Goal: Find specific page/section: Find specific page/section

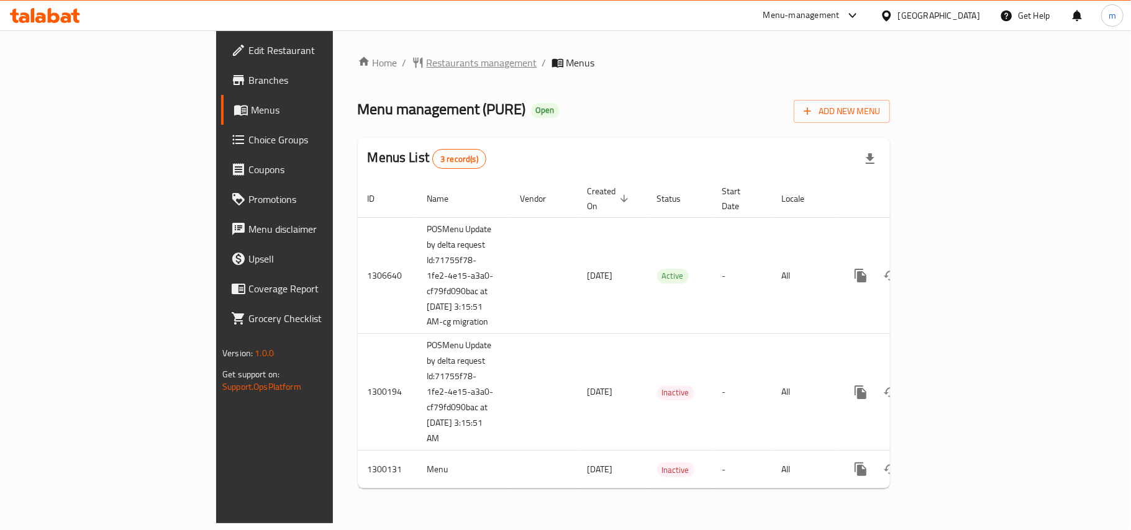
click at [427, 58] on span "Restaurants management" at bounding box center [482, 62] width 111 height 15
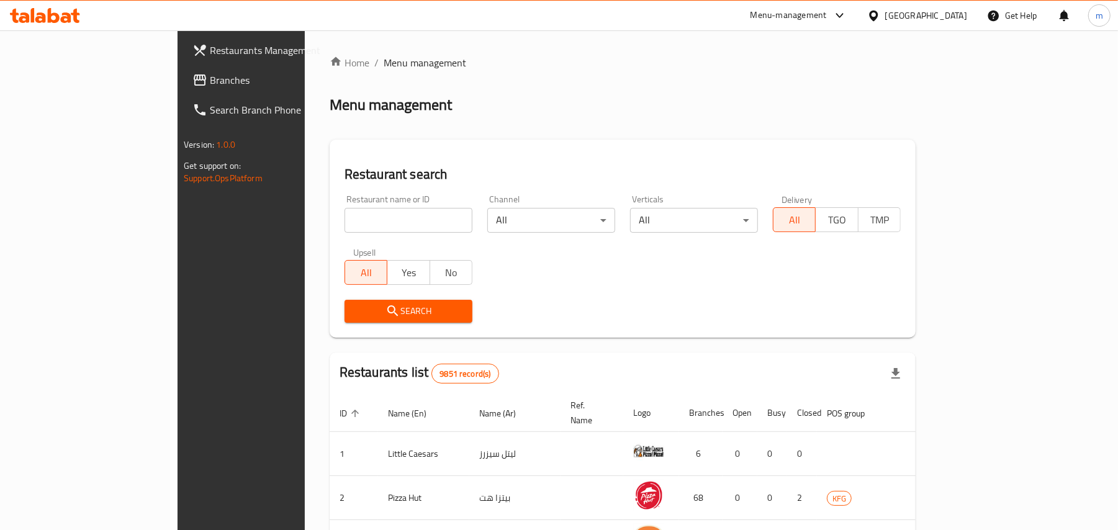
click at [345, 224] on input "search" at bounding box center [409, 220] width 128 height 25
paste input "701631"
type input "701631"
click button "Search" at bounding box center [409, 311] width 128 height 23
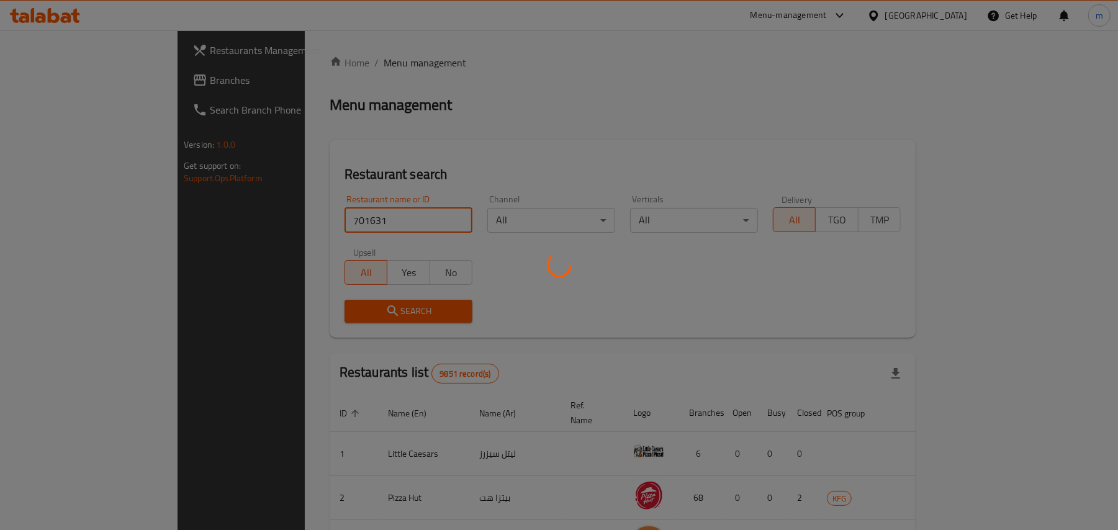
click button "Search" at bounding box center [409, 311] width 128 height 23
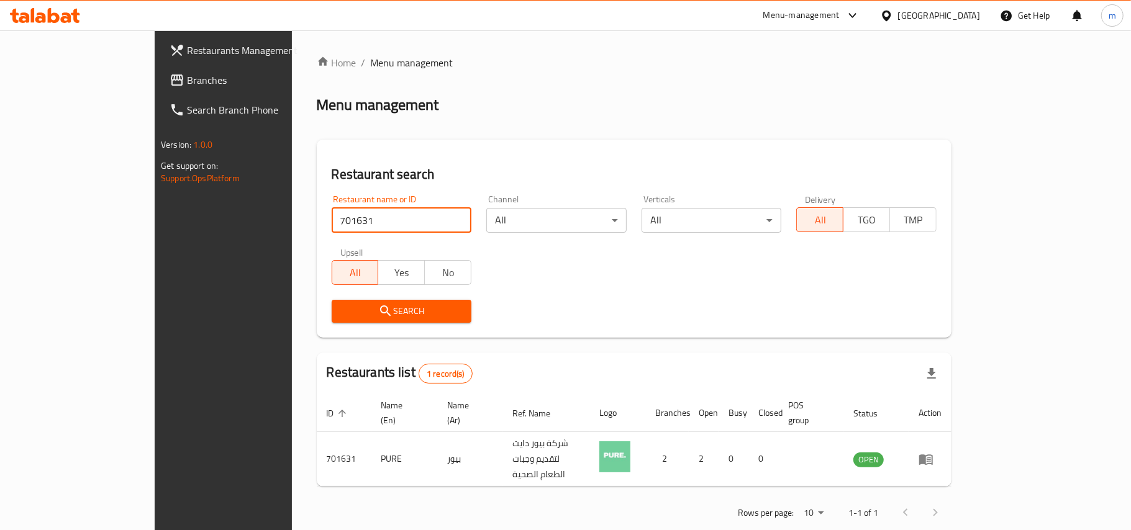
click at [187, 86] on span "Branches" at bounding box center [260, 80] width 147 height 15
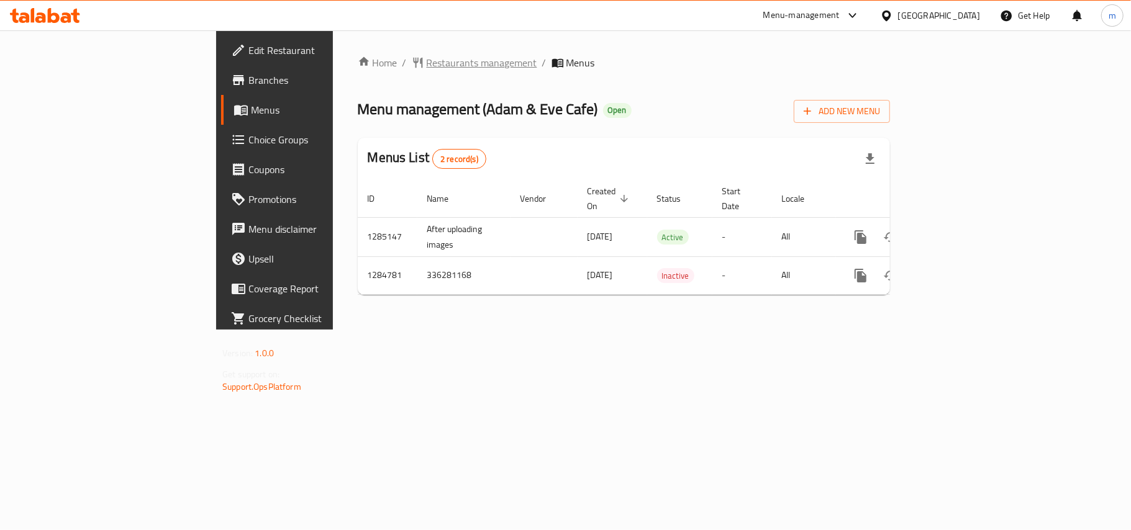
click at [427, 63] on span "Restaurants management" at bounding box center [482, 62] width 111 height 15
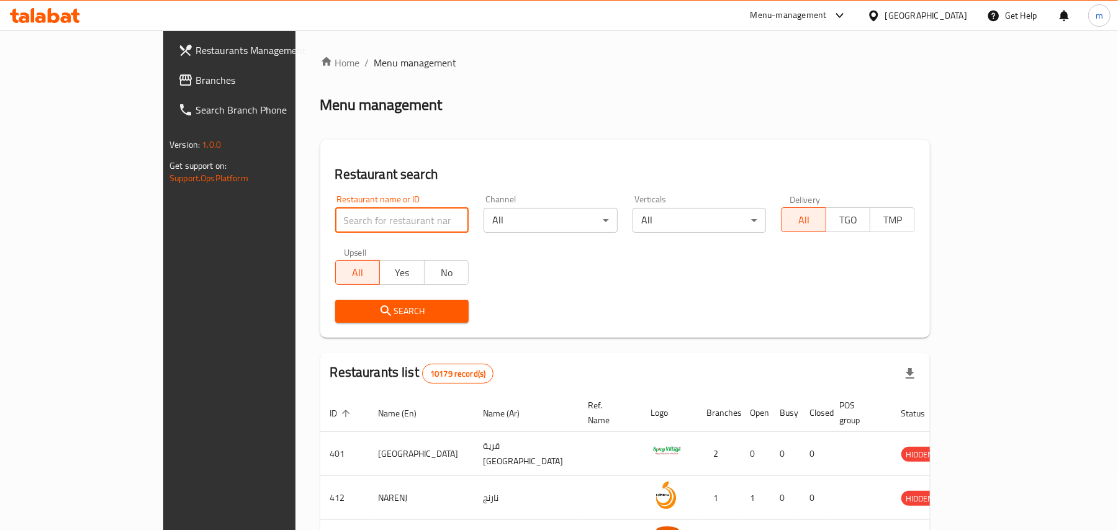
click at [335, 222] on input "search" at bounding box center [402, 220] width 134 height 25
paste input "695825"
type input "695825"
click button "Search" at bounding box center [402, 311] width 134 height 23
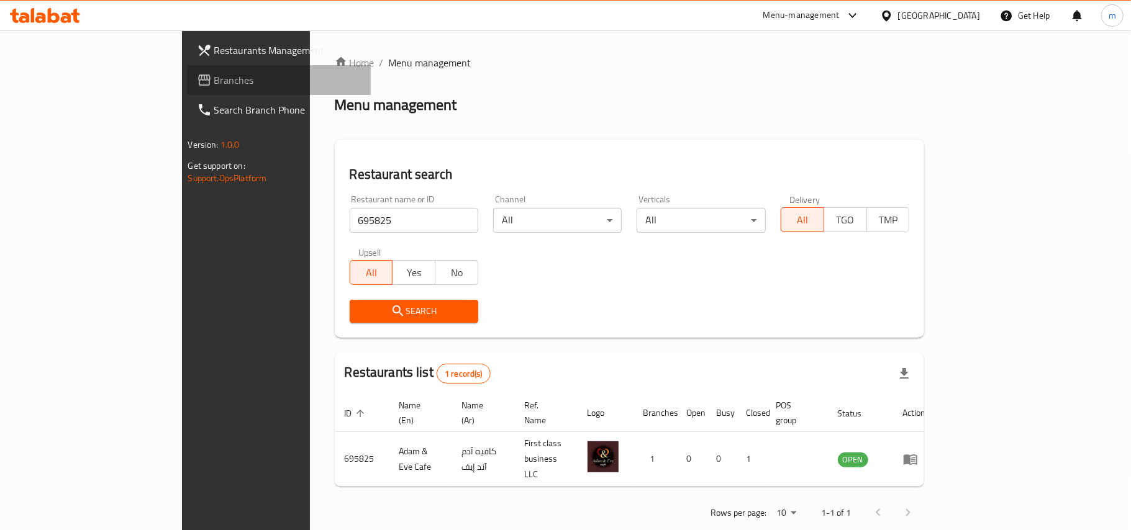
click at [214, 75] on span "Branches" at bounding box center [287, 80] width 147 height 15
